Goal: Task Accomplishment & Management: Manage account settings

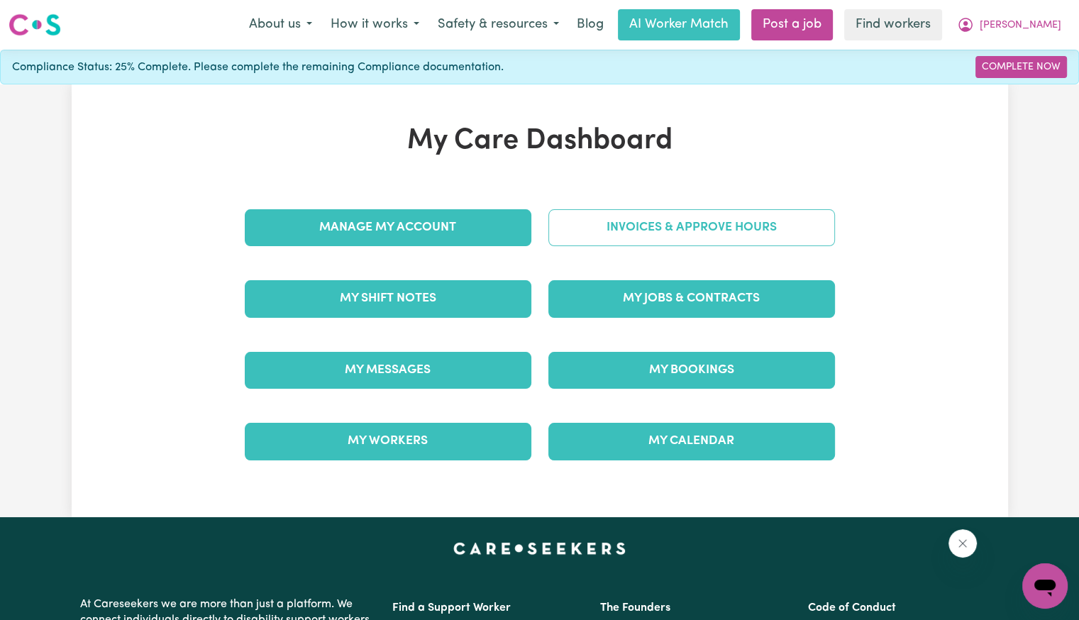
click at [602, 244] on link "Invoices & Approve Hours" at bounding box center [691, 227] width 287 height 37
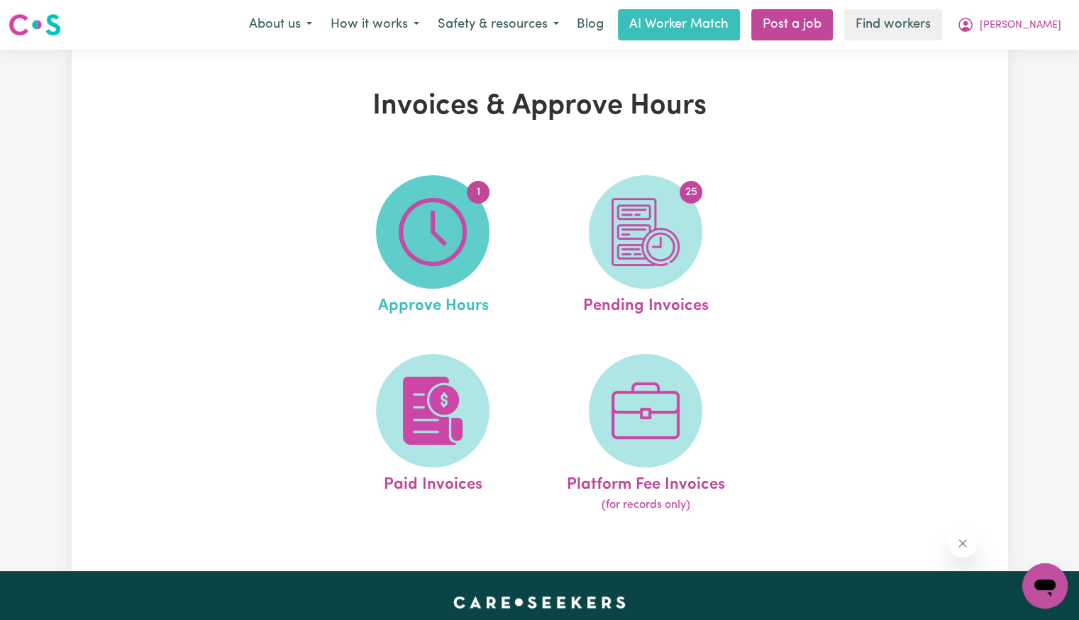
click at [471, 250] on span "1" at bounding box center [433, 232] width 114 height 114
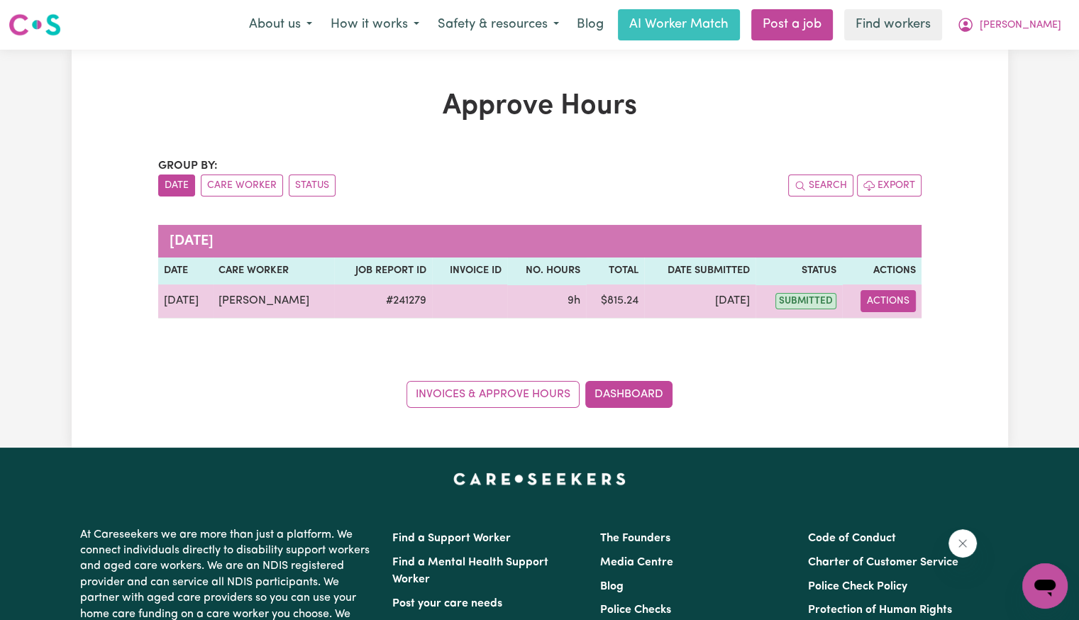
click at [894, 296] on button "Actions" at bounding box center [888, 301] width 55 height 22
click at [900, 325] on link "View Job Report" at bounding box center [922, 333] width 121 height 28
select select "pm"
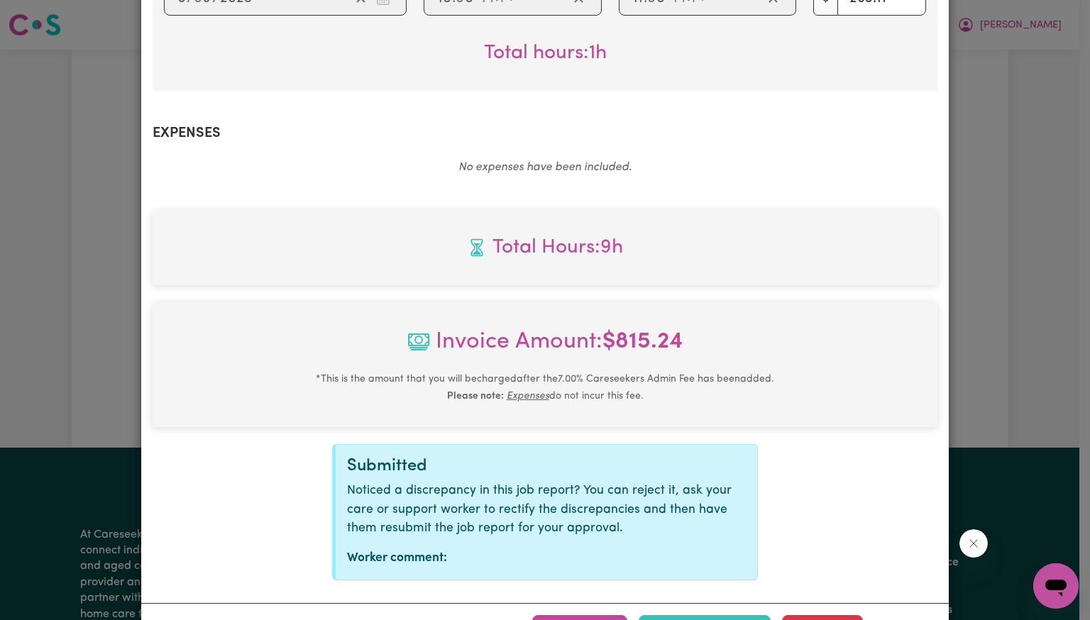
scroll to position [647, 0]
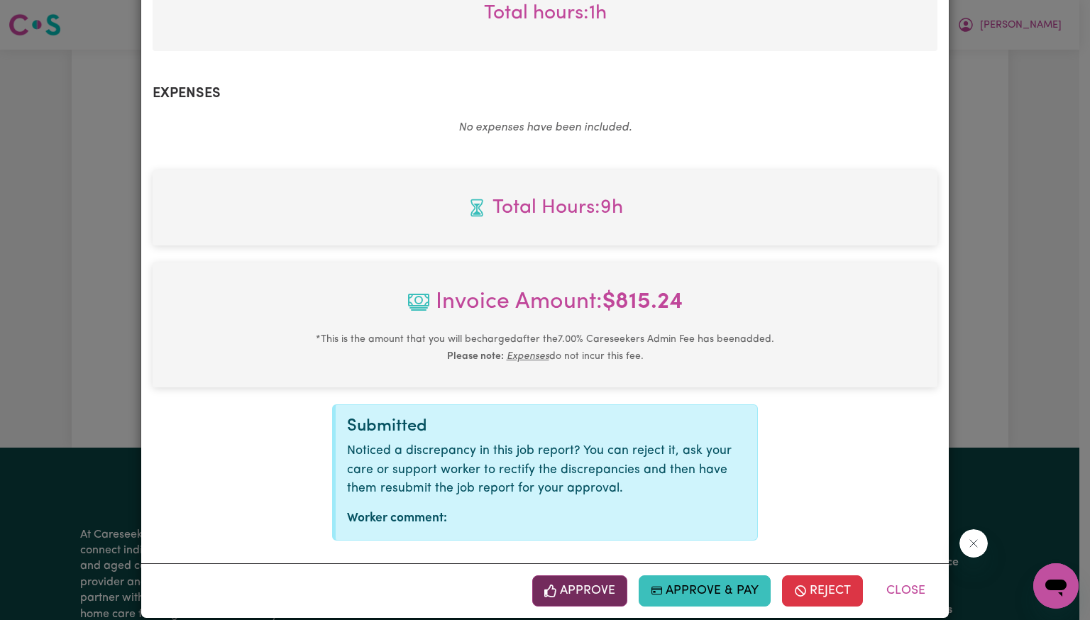
click at [588, 575] on button "Approve" at bounding box center [579, 590] width 95 height 31
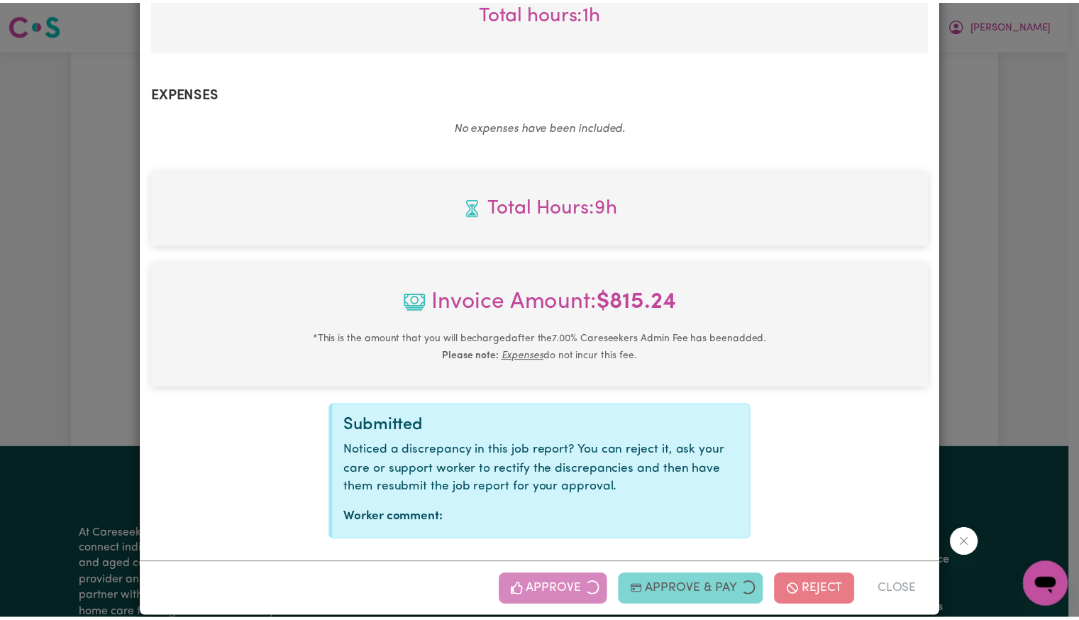
scroll to position [418, 0]
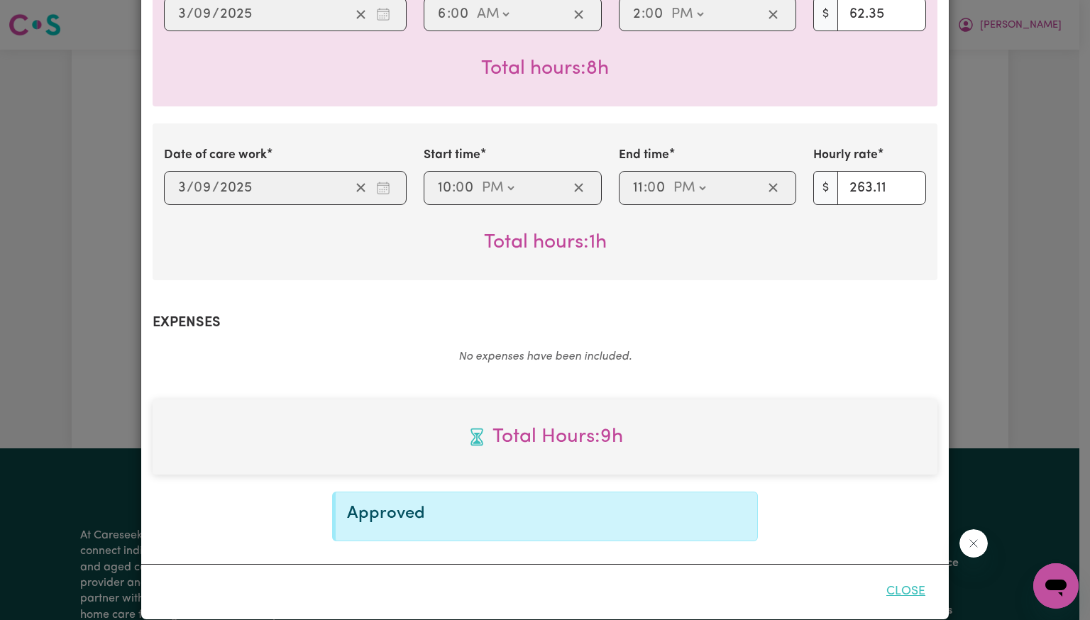
click at [909, 577] on button "Close" at bounding box center [905, 591] width 63 height 31
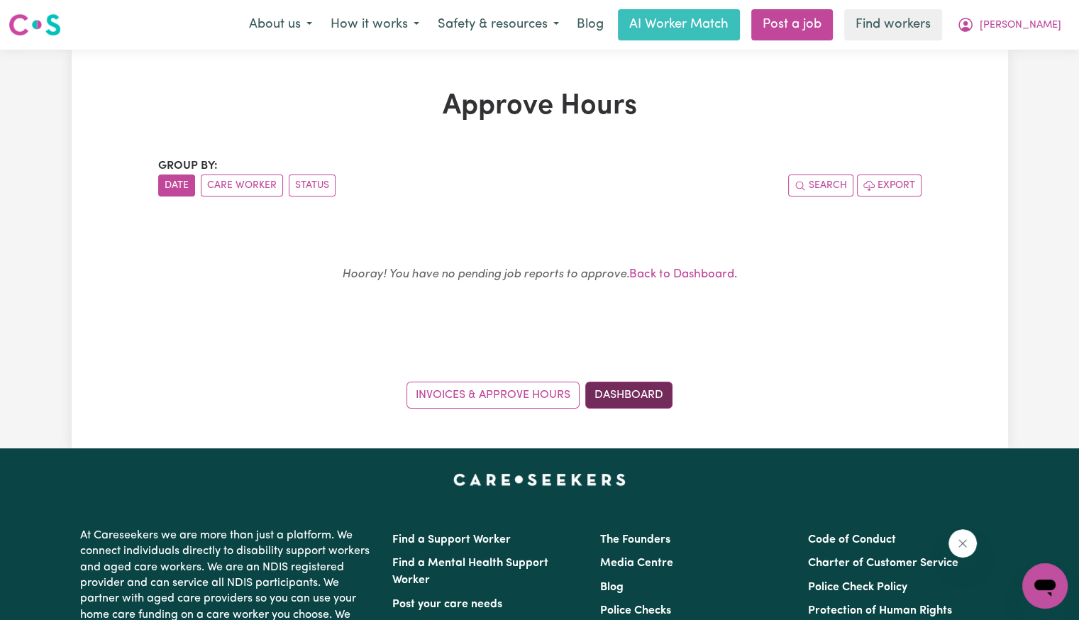
click at [653, 400] on link "Dashboard" at bounding box center [628, 395] width 87 height 27
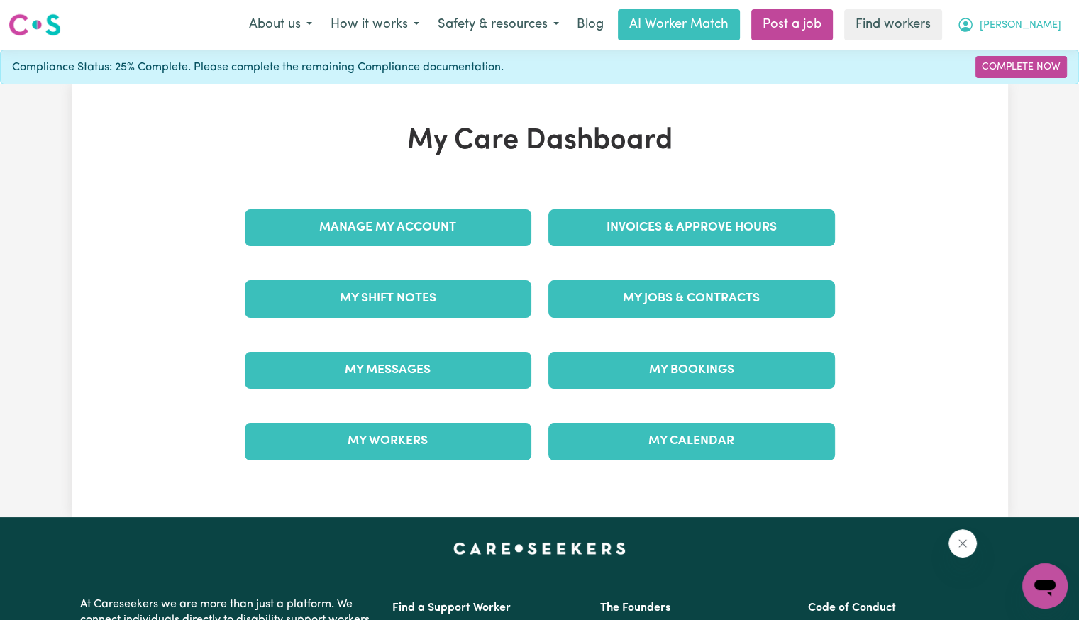
click at [1054, 29] on span "[PERSON_NAME]" at bounding box center [1021, 26] width 82 height 16
click at [1012, 86] on link "Logout" at bounding box center [1014, 81] width 112 height 27
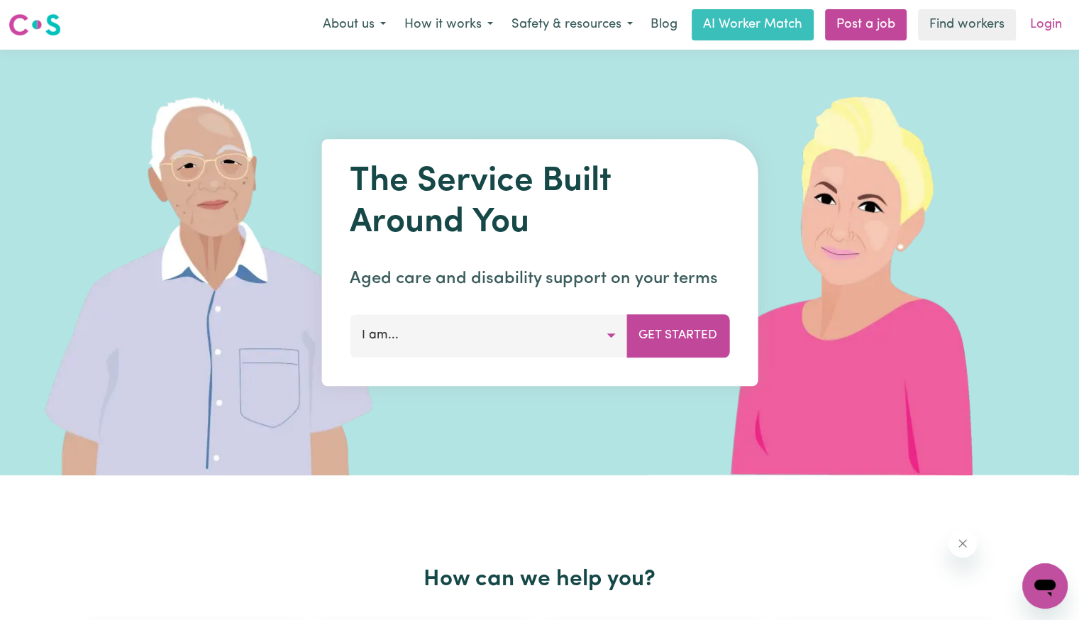
click at [1039, 26] on link "Login" at bounding box center [1046, 24] width 49 height 31
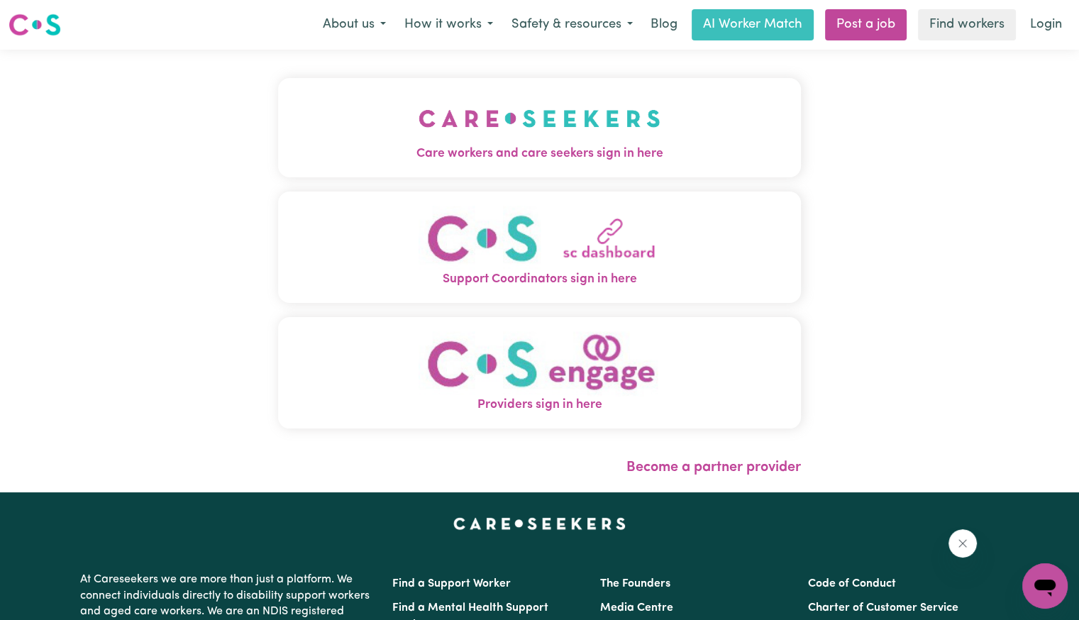
click at [436, 138] on img "Care workers and care seekers sign in here" at bounding box center [540, 118] width 242 height 52
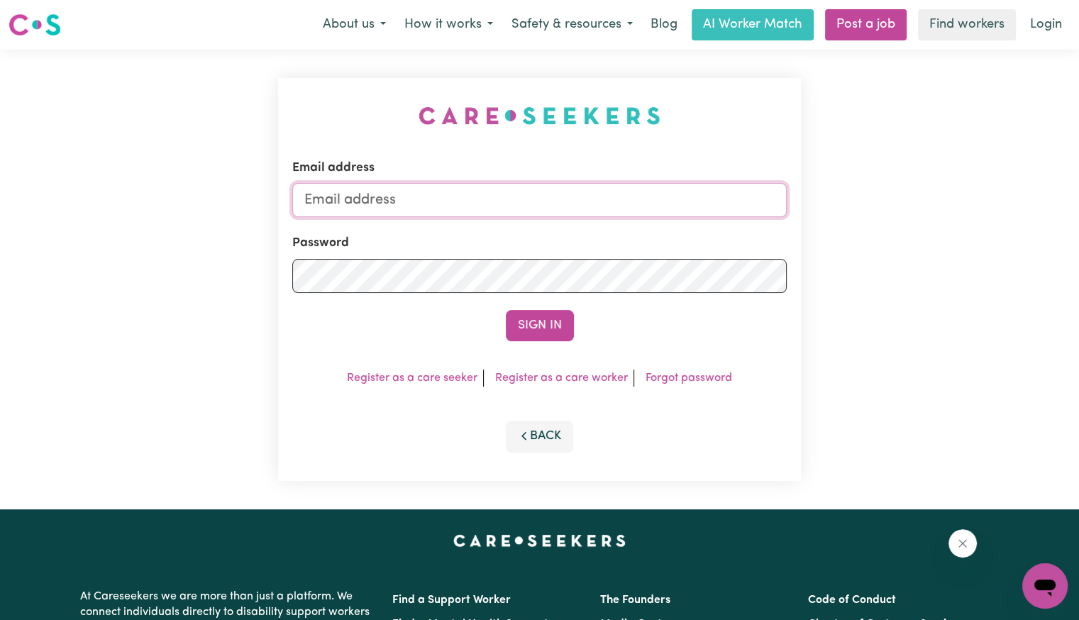
click at [454, 199] on input "Email address" at bounding box center [539, 200] width 494 height 34
type input "superuser~[EMAIL_ADDRESS][DOMAIN_NAME]"
click at [506, 310] on button "Sign In" at bounding box center [540, 325] width 68 height 31
